Goal: Ask a question

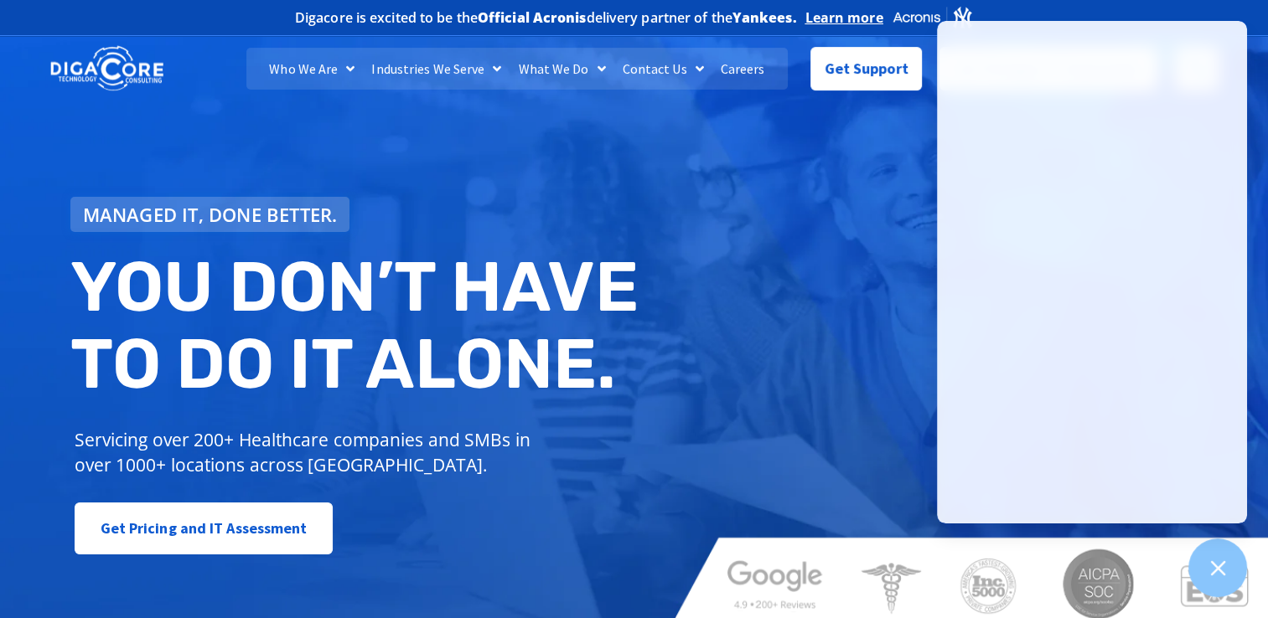
click at [788, 169] on div "Managed IT, done better. You don’t have to do IT alone. Servicing over 200+ Hea…" at bounding box center [634, 329] width 1268 height 602
click at [860, 61] on span "Get Support" at bounding box center [866, 62] width 84 height 34
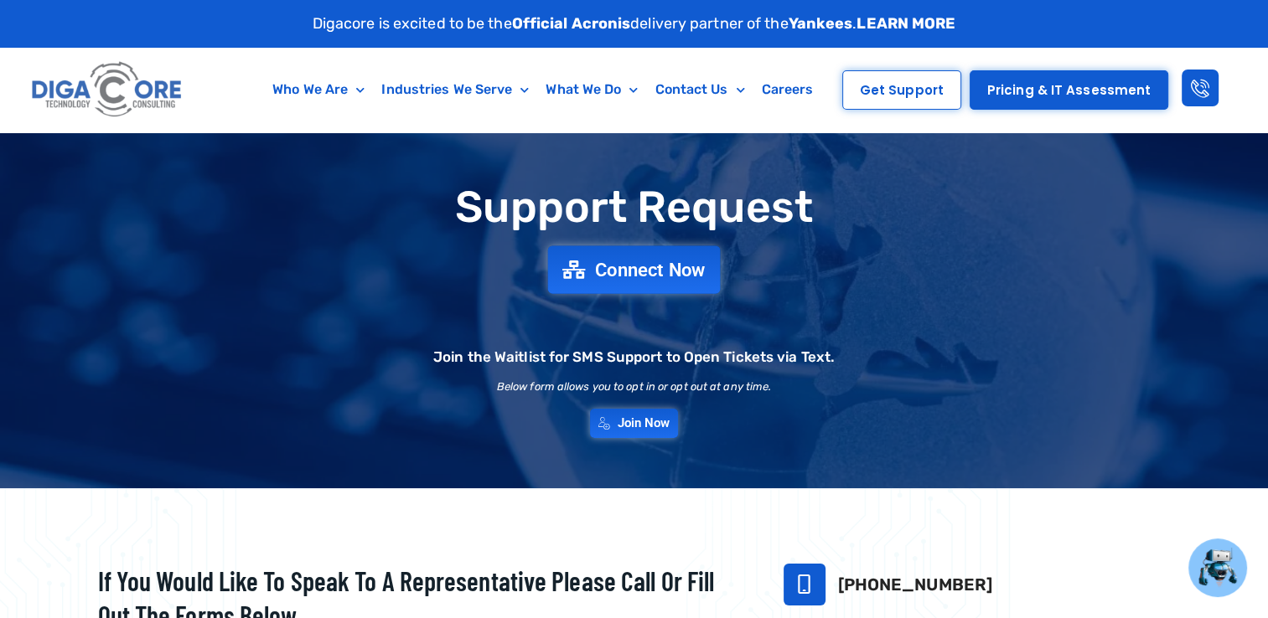
click at [637, 282] on link "Connect Now" at bounding box center [634, 269] width 173 height 48
